Goal: Task Accomplishment & Management: Manage account settings

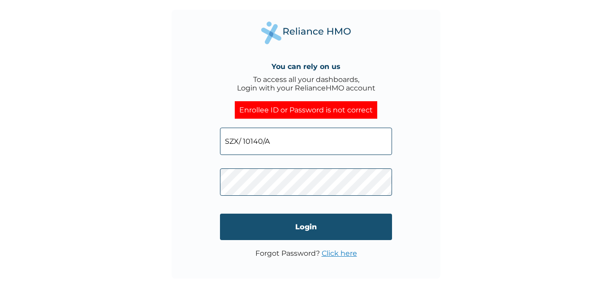
click at [303, 229] on input "Login" at bounding box center [306, 227] width 172 height 26
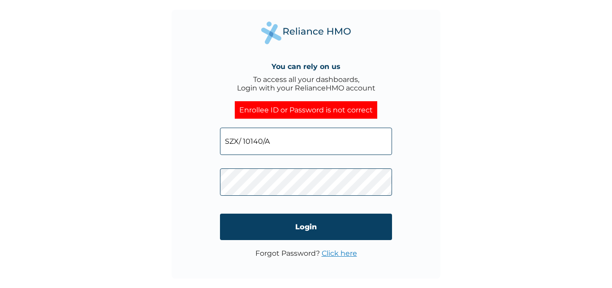
click at [339, 254] on link "Click here" at bounding box center [339, 253] width 35 height 9
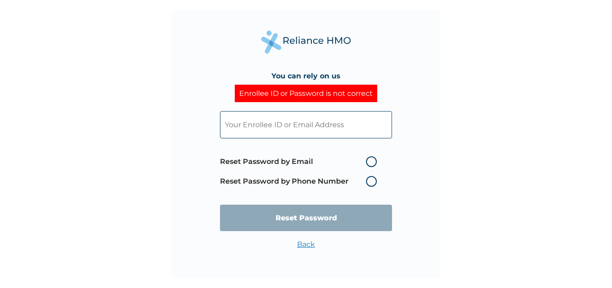
click at [357, 127] on input "text" at bounding box center [306, 124] width 172 height 27
click at [288, 126] on input "text" at bounding box center [306, 124] width 172 height 27
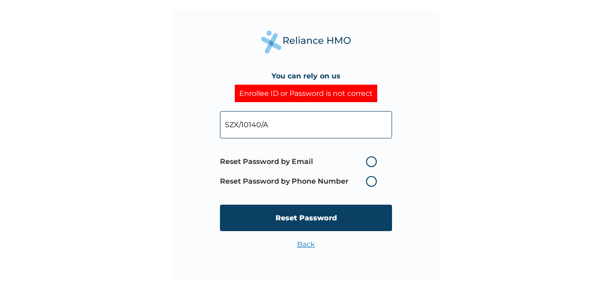
type input "SZX/10140/A"
click at [370, 160] on label "Reset Password by Email" at bounding box center [300, 161] width 161 height 11
click at [368, 160] on input "Reset Password by Email" at bounding box center [361, 162] width 14 height 14
radio input "true"
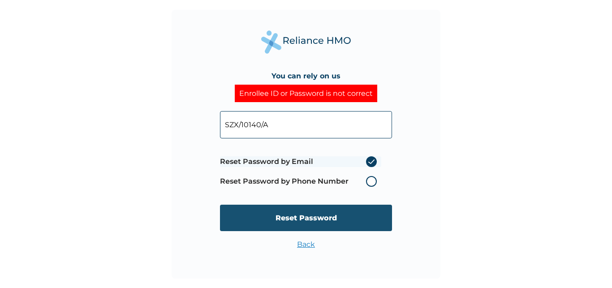
click at [303, 218] on input "Reset Password" at bounding box center [306, 218] width 172 height 26
